Goal: Information Seeking & Learning: Learn about a topic

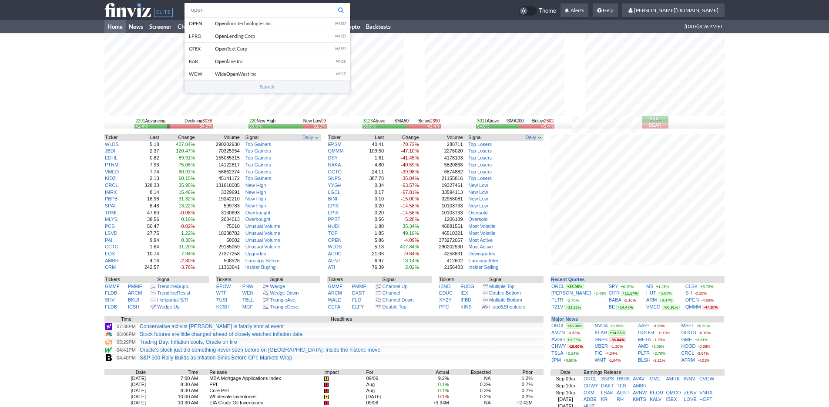
type input "open"
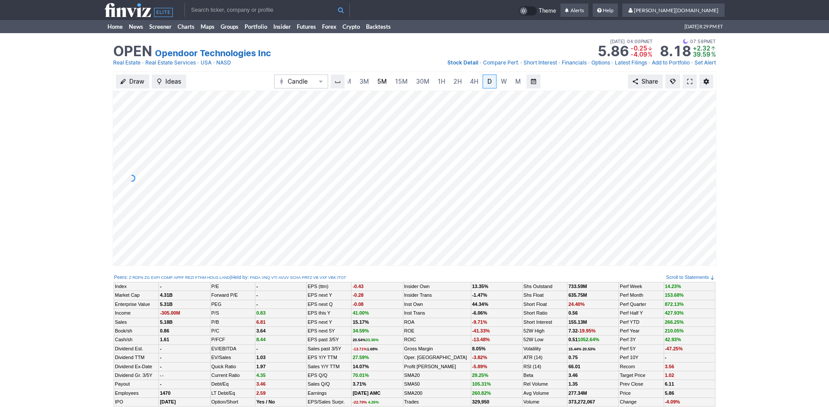
click at [374, 81] on link "5M" at bounding box center [382, 81] width 17 height 14
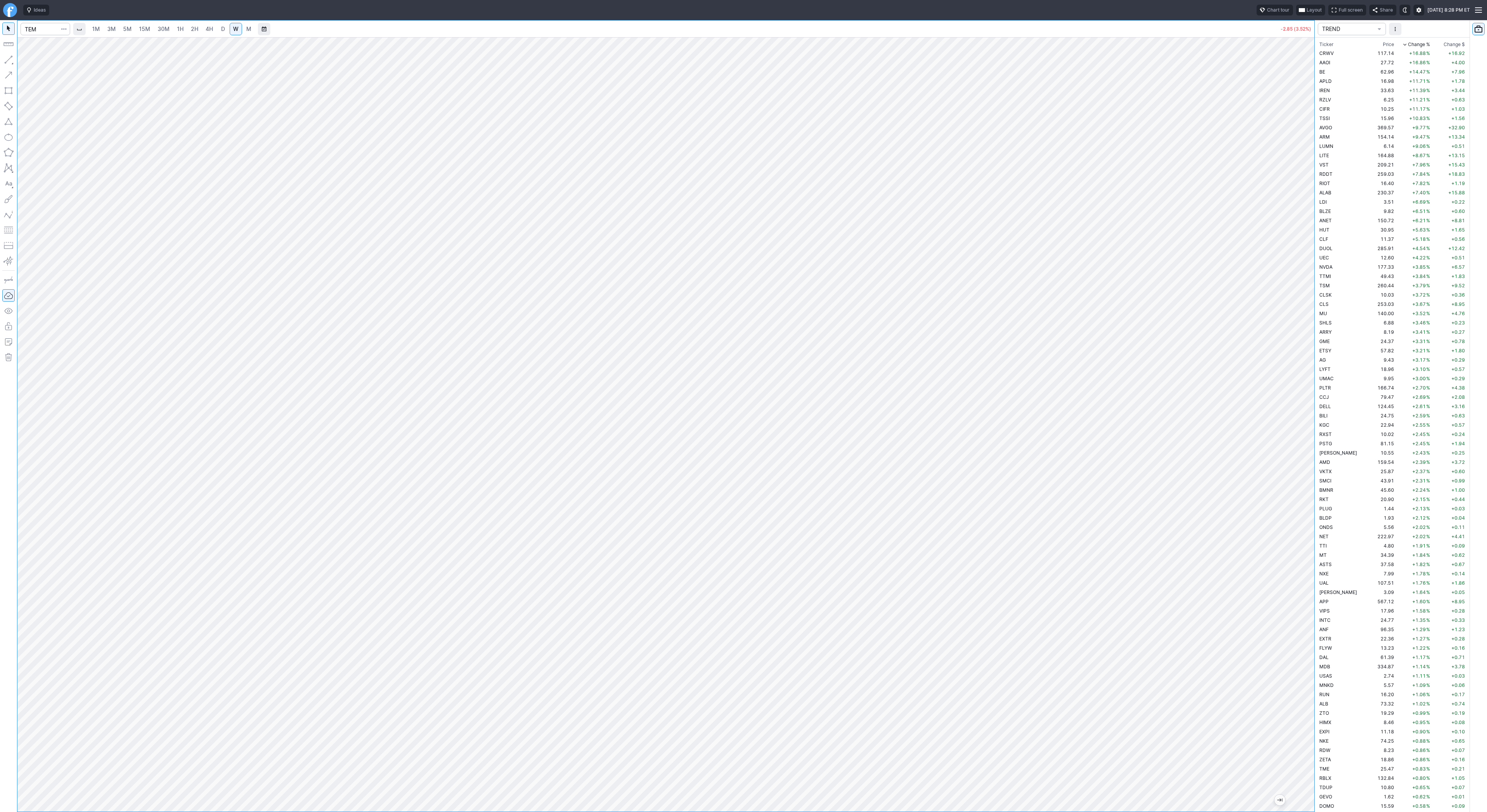
scroll to position [1933, 0]
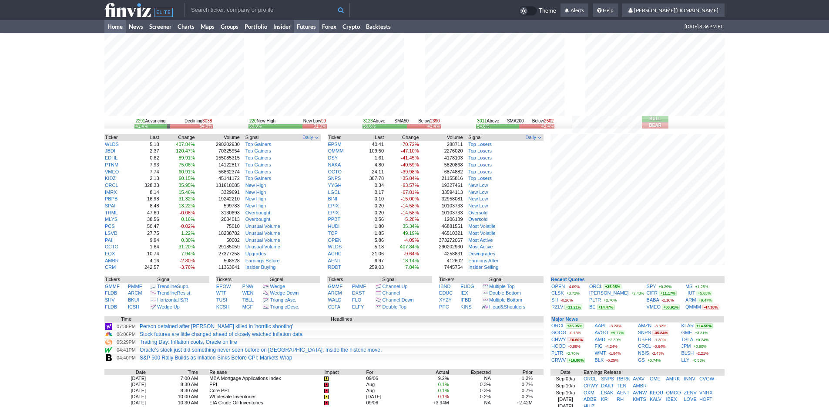
click at [306, 26] on link "Futures" at bounding box center [306, 26] width 25 height 13
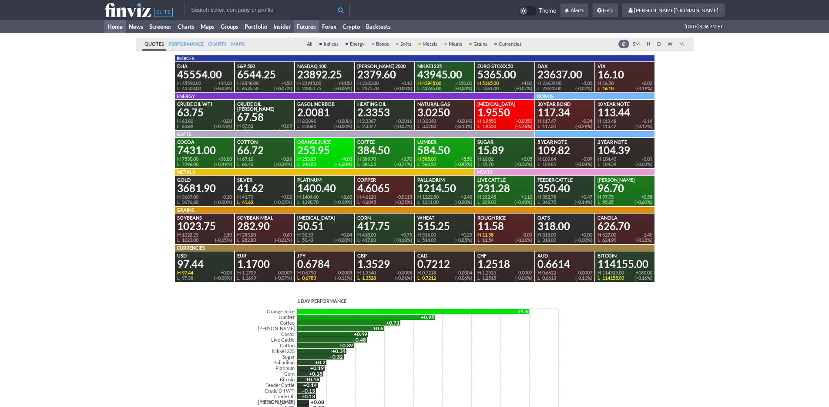
click at [108, 30] on link "Home" at bounding box center [114, 26] width 21 height 13
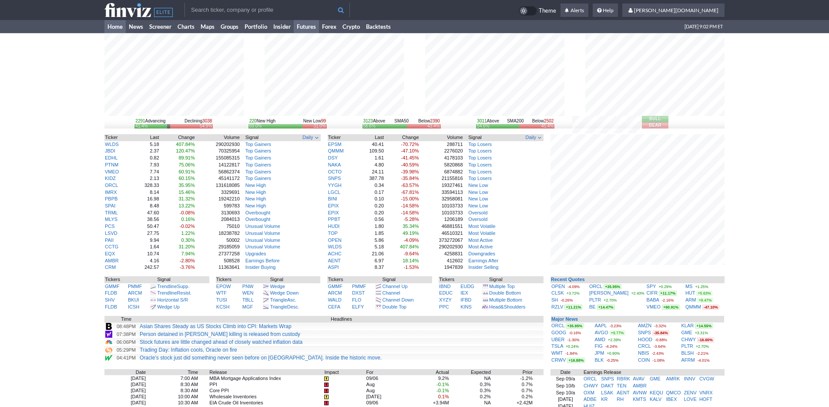
click at [313, 27] on link "Futures" at bounding box center [306, 26] width 25 height 13
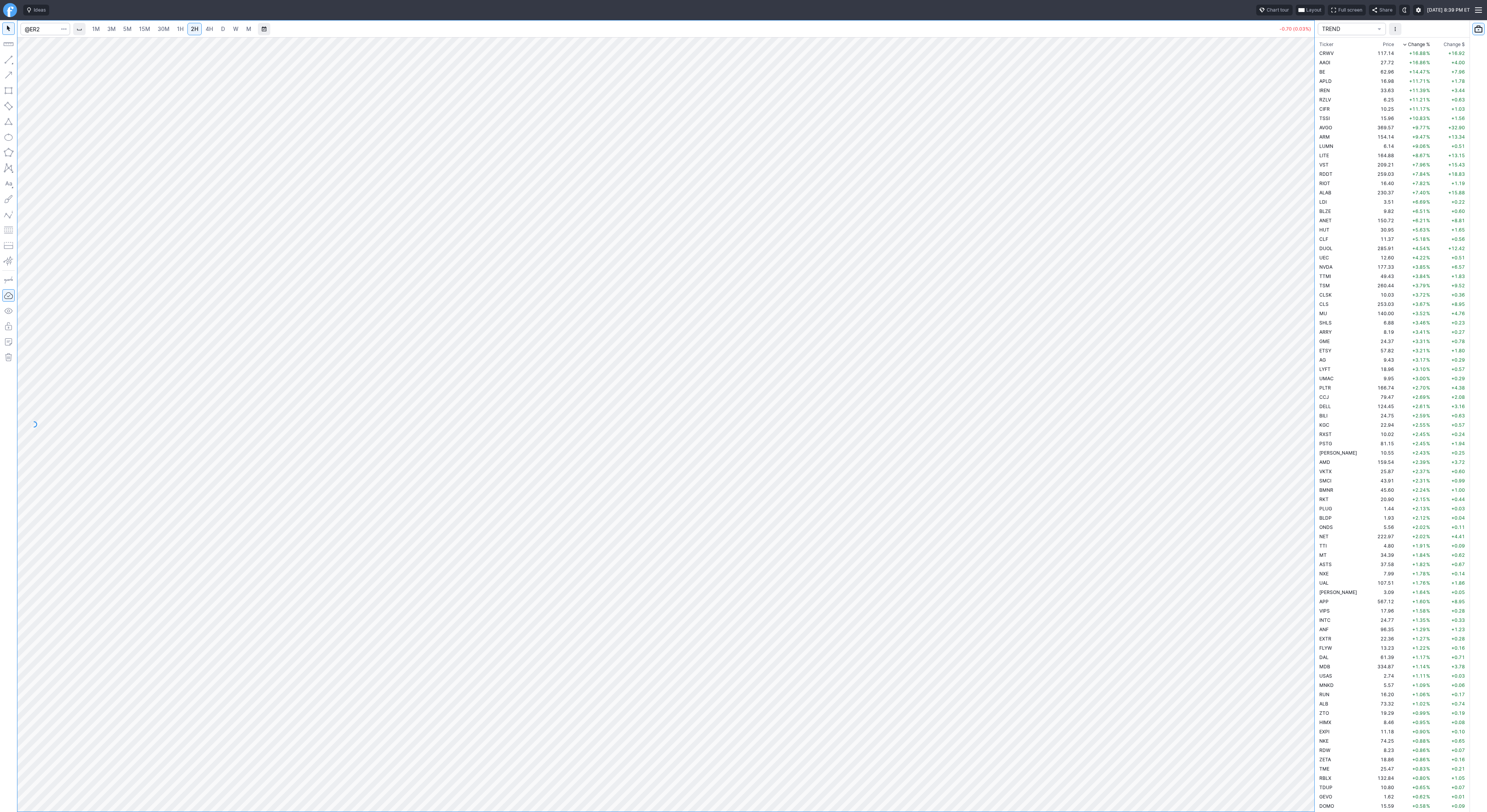
scroll to position [1933, 0]
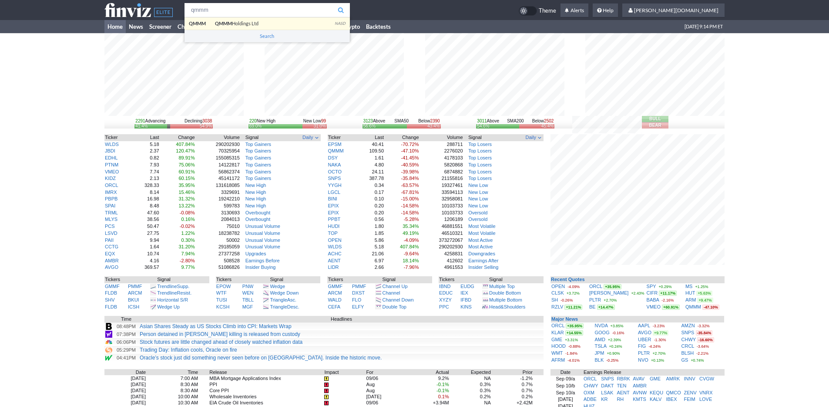
type input "qmmm"
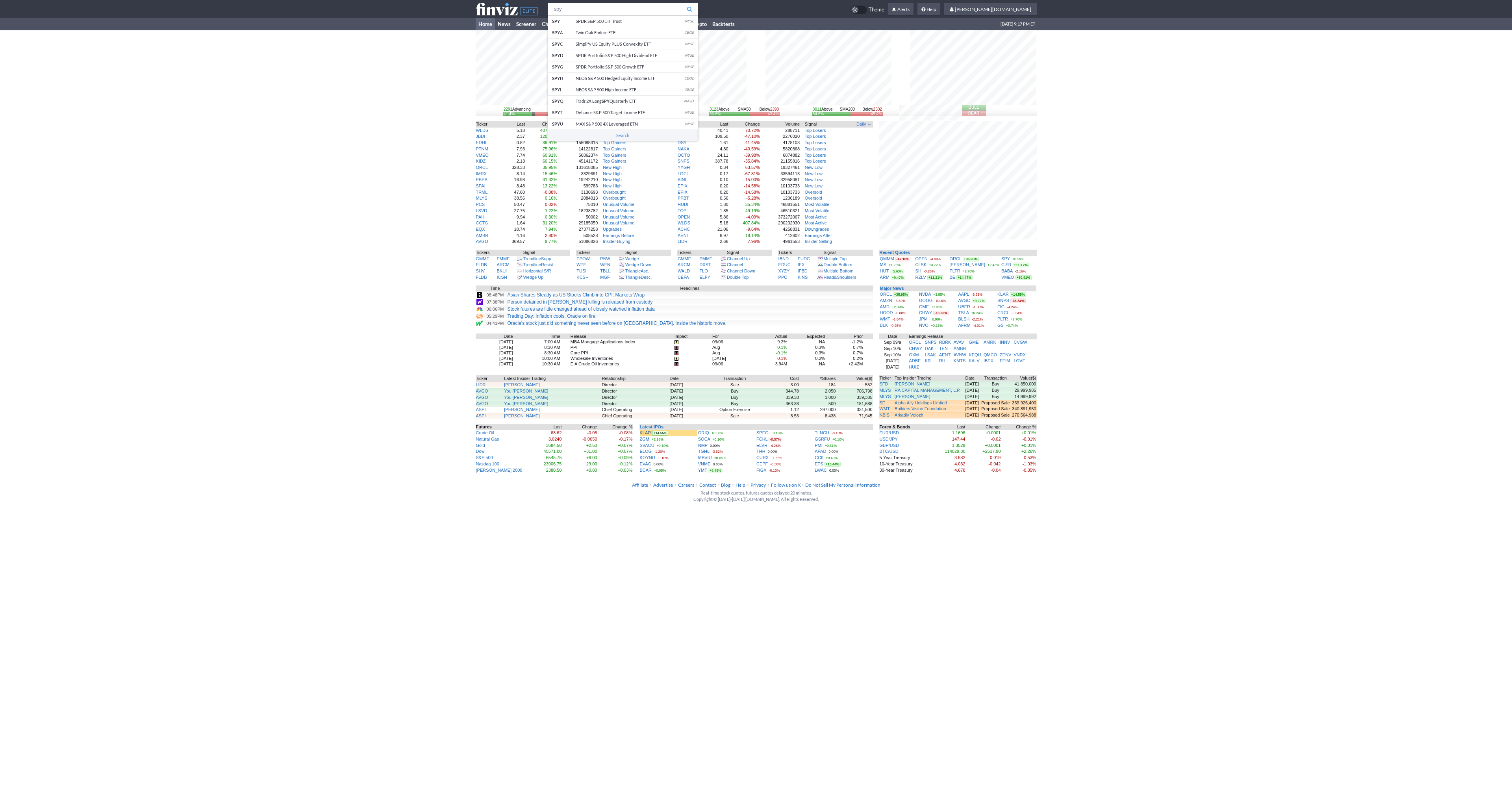
type input "spy"
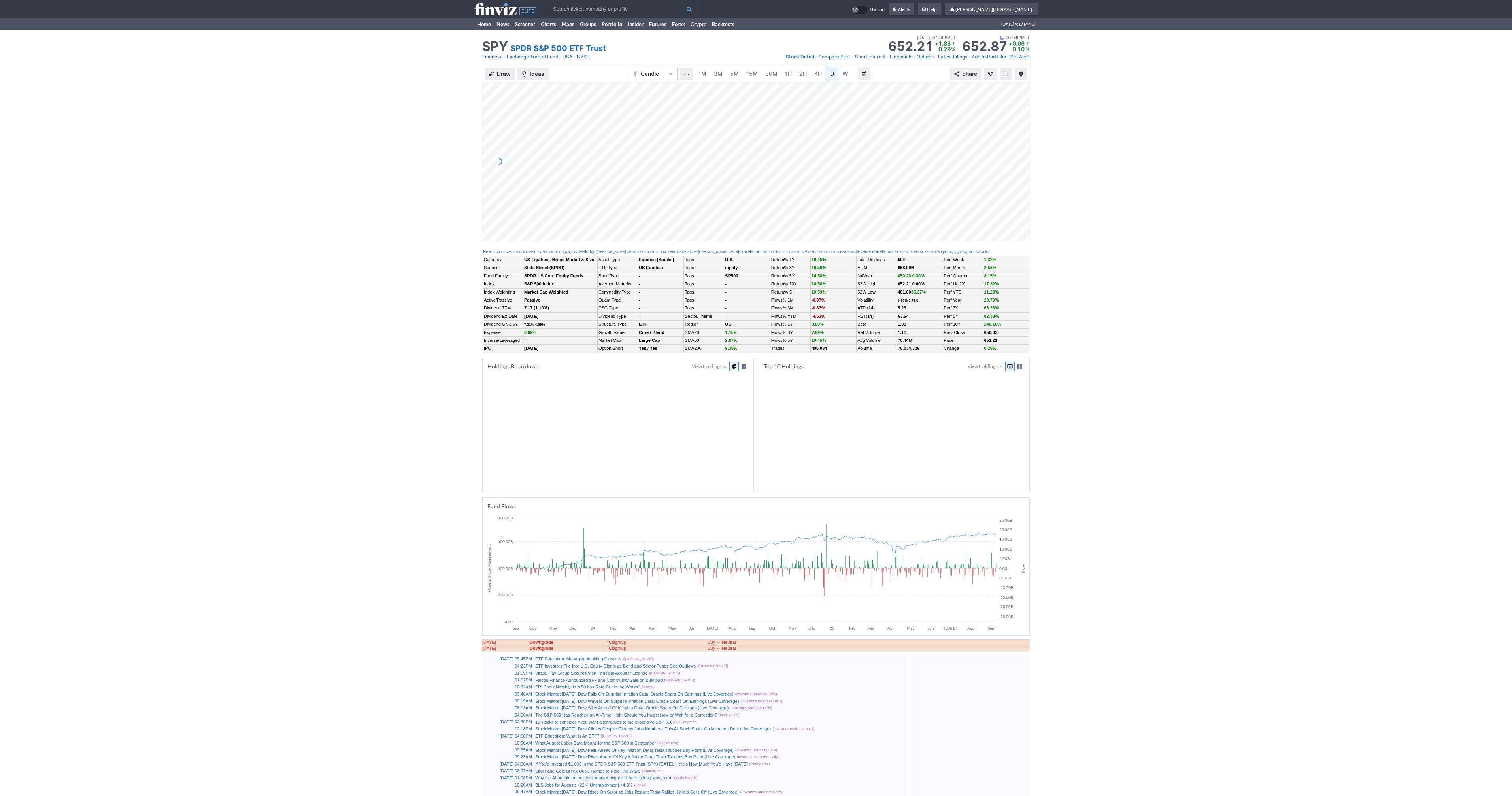
scroll to position [0, 8]
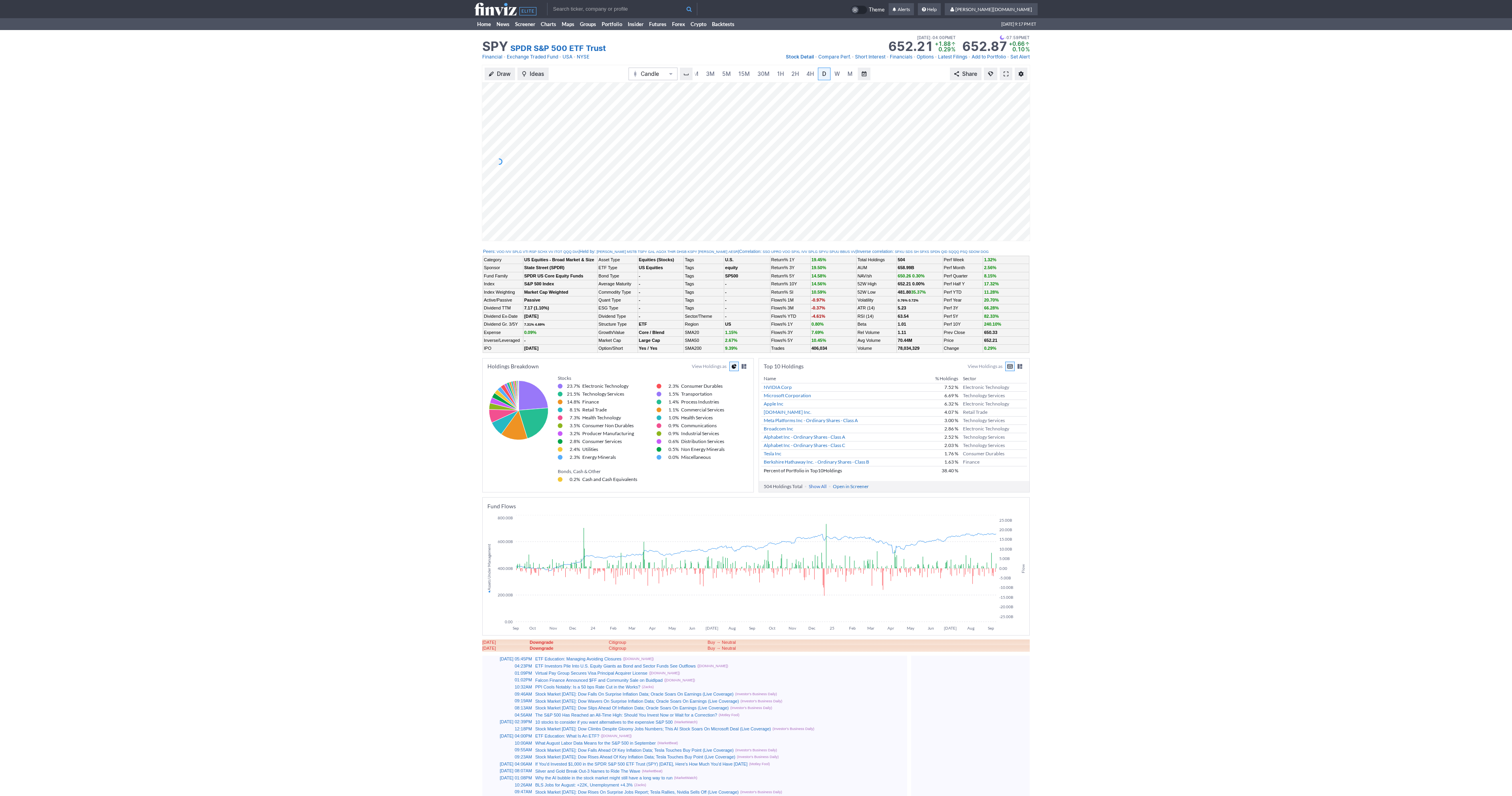
click at [1008, 72] on span at bounding box center [1005, 74] width 5 height 6
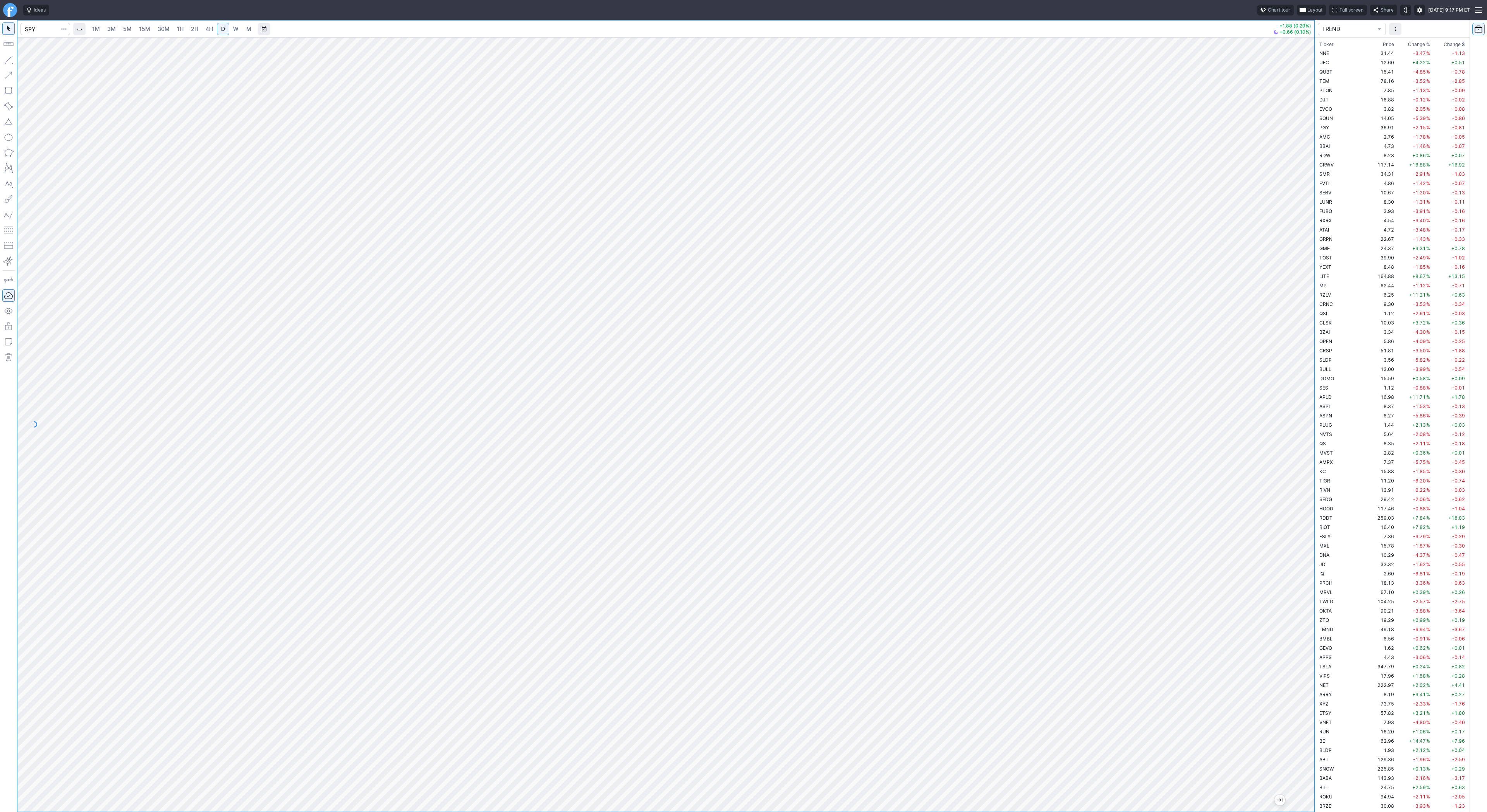
click at [189, 28] on link "2H" at bounding box center [195, 29] width 14 height 12
click at [33, 28] on input "Search" at bounding box center [45, 29] width 50 height 12
type input "qqq"
click at [7, 58] on button "button" at bounding box center [9, 60] width 12 height 12
click at [6, 60] on button "button" at bounding box center [9, 60] width 12 height 12
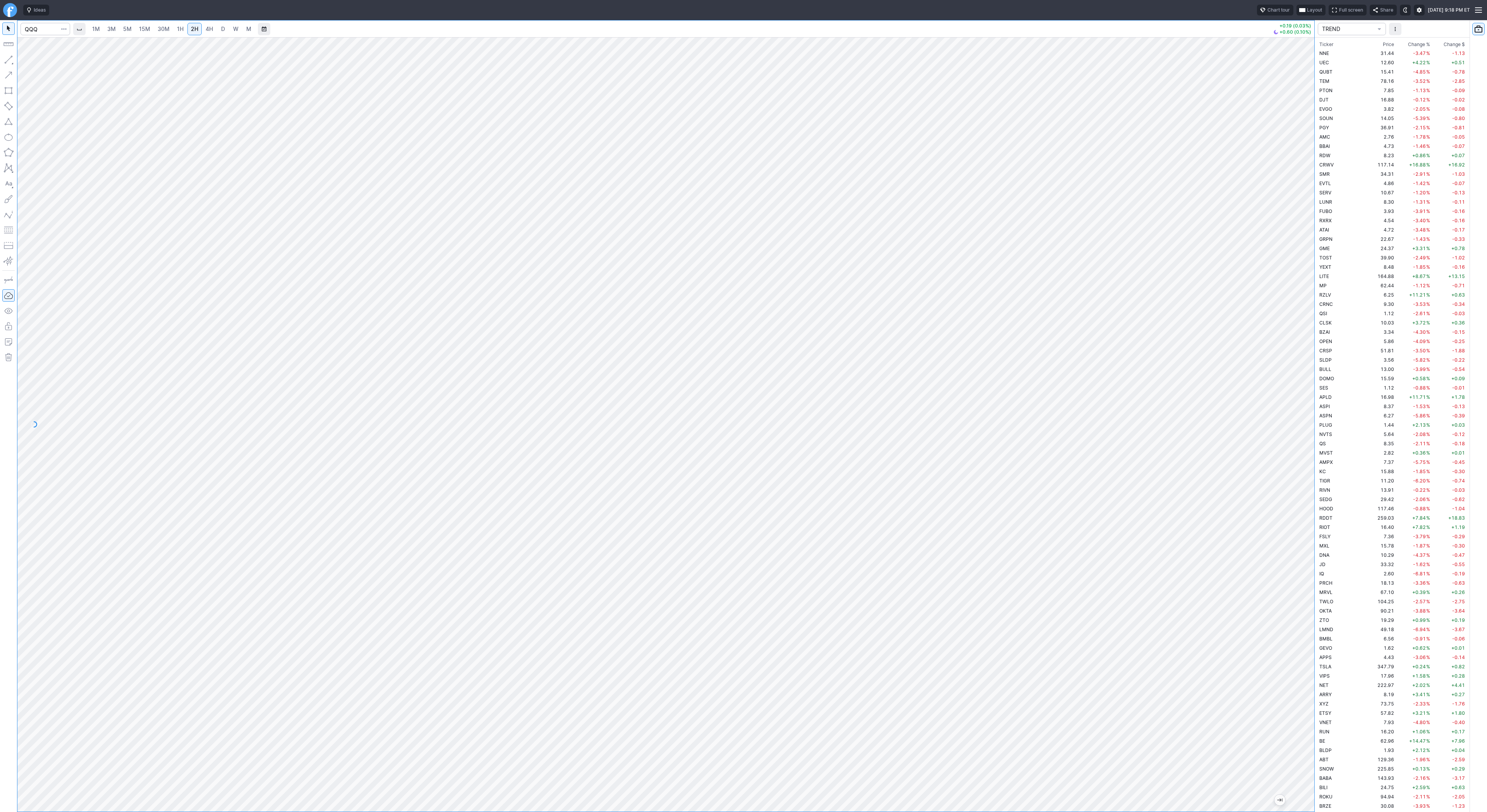
click at [233, 29] on span "W" at bounding box center [236, 28] width 5 height 6
click at [125, 31] on span "5M" at bounding box center [127, 28] width 9 height 6
click at [202, 28] on link "4H" at bounding box center [209, 29] width 14 height 12
